Goal: Task Accomplishment & Management: Manage account settings

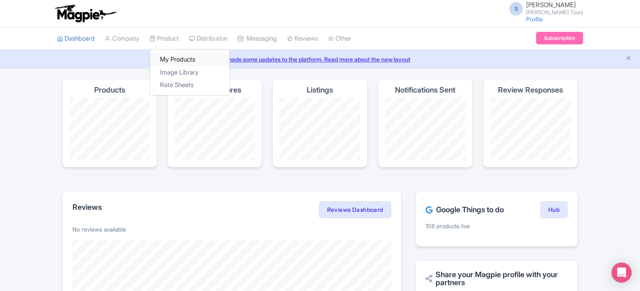
click at [172, 58] on link "My Products" at bounding box center [190, 59] width 80 height 13
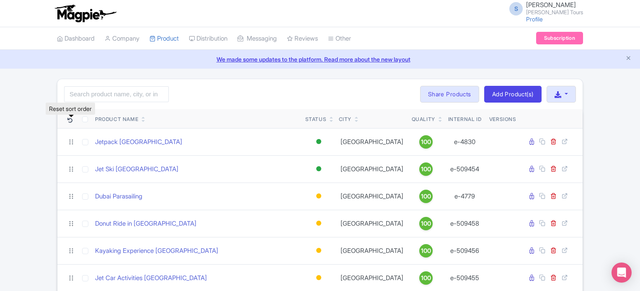
click at [70, 120] on icon at bounding box center [69, 120] width 5 height 5
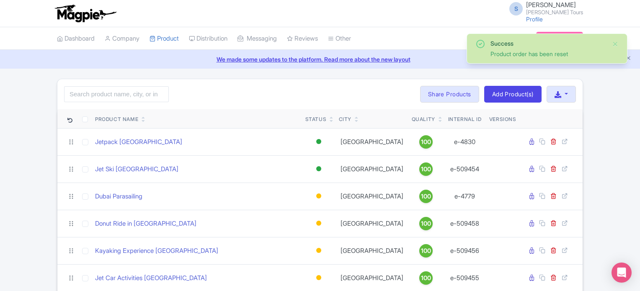
click at [143, 119] on icon at bounding box center [144, 121] width 4 height 5
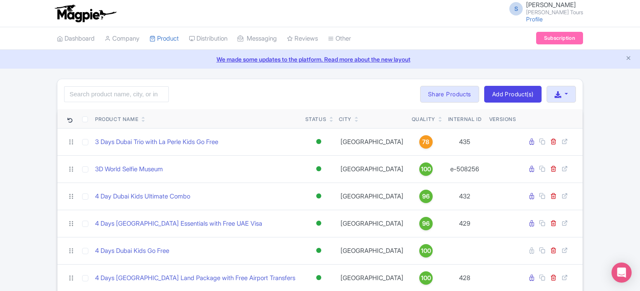
click at [331, 117] on link at bounding box center [332, 120] width 4 height 7
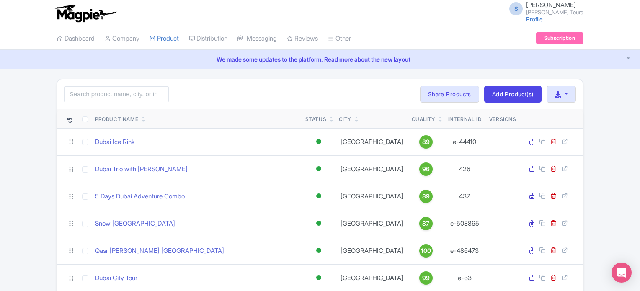
click at [332, 119] on icon at bounding box center [332, 121] width 4 height 5
click at [331, 119] on icon at bounding box center [332, 121] width 4 height 5
click at [144, 115] on icon at bounding box center [144, 117] width 4 height 5
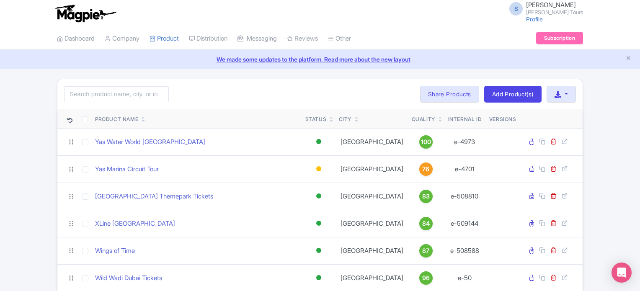
click at [144, 115] on icon at bounding box center [144, 117] width 4 height 5
click at [143, 117] on link at bounding box center [144, 120] width 4 height 7
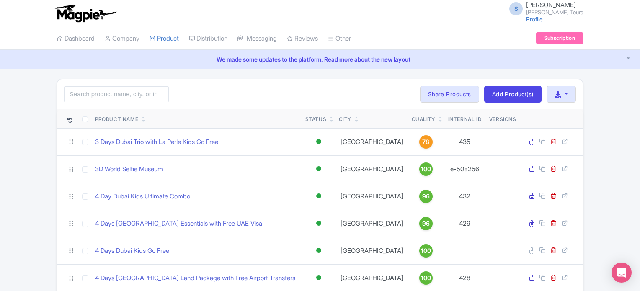
click at [144, 117] on link at bounding box center [144, 120] width 4 height 7
click at [143, 117] on link at bounding box center [144, 120] width 4 height 7
click at [144, 121] on icon at bounding box center [144, 121] width 4 height 5
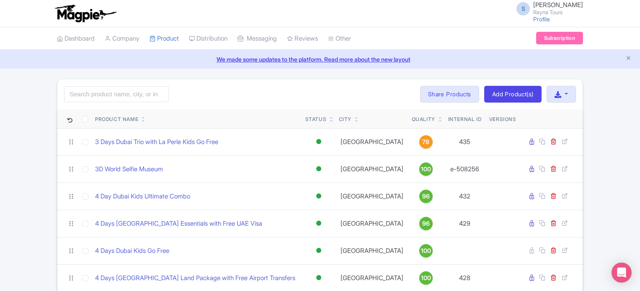
click at [69, 121] on icon at bounding box center [69, 120] width 5 height 5
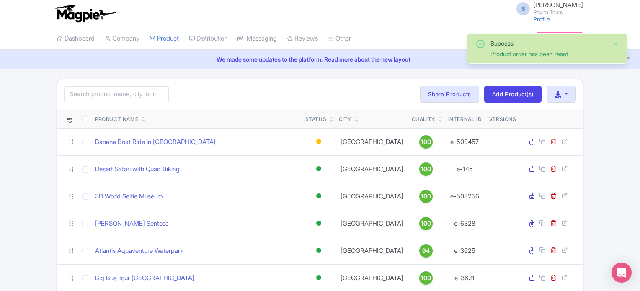
click at [69, 121] on icon at bounding box center [69, 120] width 5 height 5
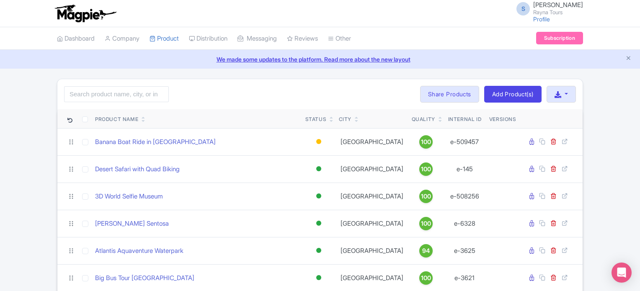
click at [70, 121] on icon at bounding box center [69, 120] width 5 height 5
click at [144, 119] on icon at bounding box center [144, 121] width 4 height 5
